Goal: Task Accomplishment & Management: Use online tool/utility

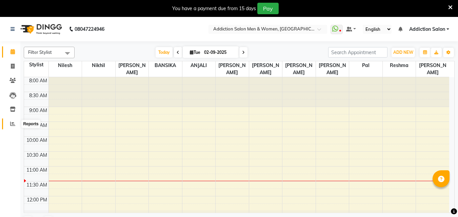
click at [15, 121] on span at bounding box center [13, 124] width 12 height 8
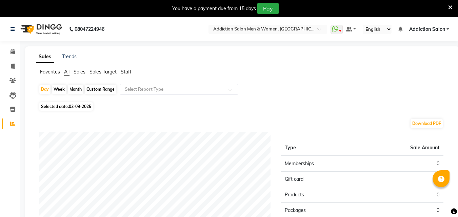
click at [79, 88] on div "Month" at bounding box center [76, 89] width 16 height 9
select select "9"
select select "2025"
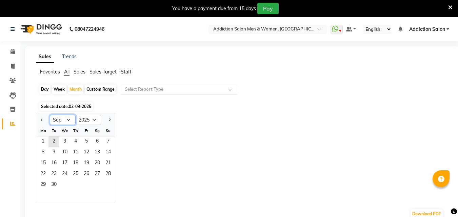
click at [75, 119] on select "Jan Feb Mar Apr May Jun [DATE] Aug Sep Oct Nov Dec" at bounding box center [63, 120] width 26 height 10
click at [175, 120] on div "Jan Feb Mar Apr May Jun [DATE] Aug Sep Oct Nov [DATE] 2016 2017 2018 2019 2020 …" at bounding box center [242, 158] width 413 height 90
click at [41, 119] on button "Previous month" at bounding box center [41, 120] width 5 height 11
click at [89, 141] on span "1" at bounding box center [86, 142] width 11 height 11
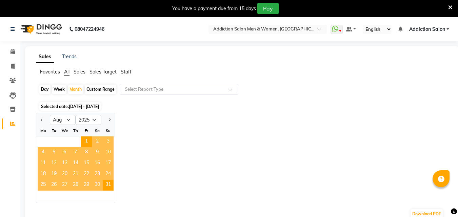
click at [167, 143] on div "Jan Feb Mar Apr May Jun [DATE] Aug Sep Oct Nov [DATE] 2016 2017 2018 2019 2020 …" at bounding box center [242, 158] width 413 height 90
click at [70, 121] on select "Jan Feb Mar Apr May Jun [DATE] Aug Sep Oct Nov Dec" at bounding box center [63, 120] width 26 height 10
drag, startPoint x: 182, startPoint y: 111, endPoint x: 138, endPoint y: 126, distance: 46.1
click at [106, 118] on div at bounding box center [108, 120] width 14 height 11
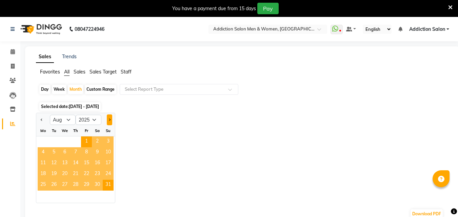
click at [111, 120] on button "Next month" at bounding box center [109, 120] width 5 height 11
select select "9"
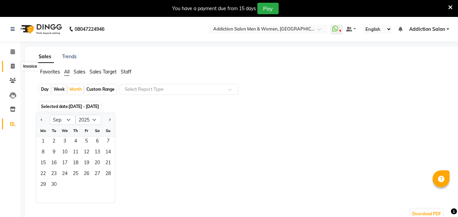
click at [13, 68] on icon at bounding box center [13, 66] width 4 height 5
select select "service"
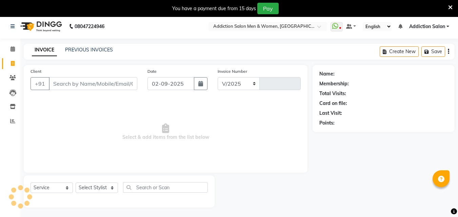
select select "6595"
type input "3781"
